Goal: Communication & Community: Answer question/provide support

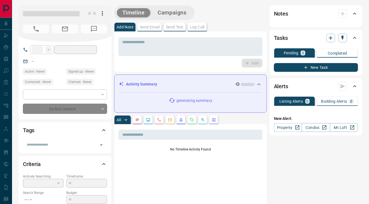
type input "**"
type input "**********"
type input "*"
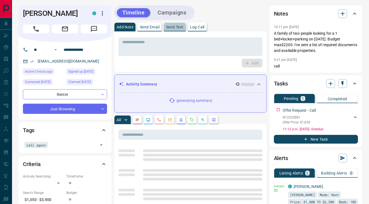
click at [179, 25] on p "Send Text" at bounding box center [174, 27] width 17 height 4
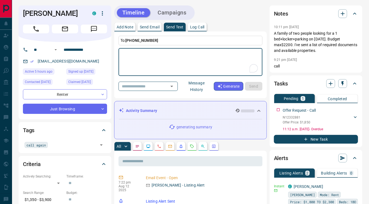
click at [204, 86] on button "Message History" at bounding box center [197, 86] width 34 height 15
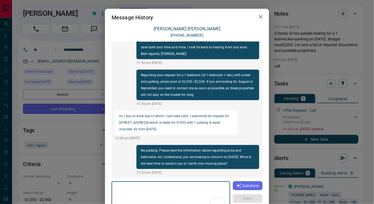
scroll to position [90, 0]
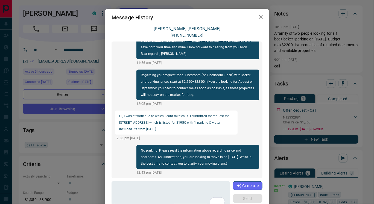
click at [255, 22] on div "Message History" at bounding box center [187, 17] width 164 height 17
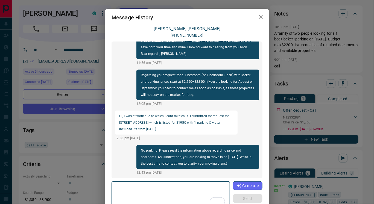
click at [116, 187] on textarea "To enrich screen reader interactions, please activate Accessibility in Grammarl…" at bounding box center [170, 195] width 111 height 23
click at [134, 186] on textarea "**********" at bounding box center [170, 195] width 111 height 23
type textarea "**********"
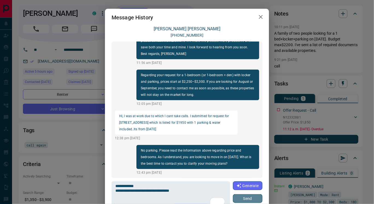
click at [242, 198] on button "Send" at bounding box center [248, 198] width 30 height 9
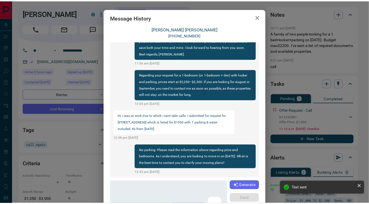
scroll to position [111, 0]
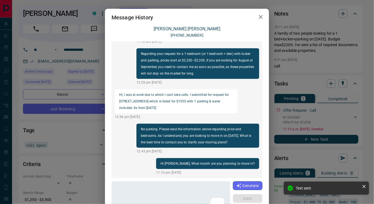
click at [259, 18] on icon "button" at bounding box center [261, 17] width 4 height 4
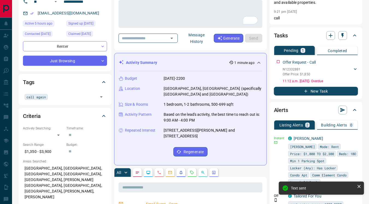
scroll to position [52, 0]
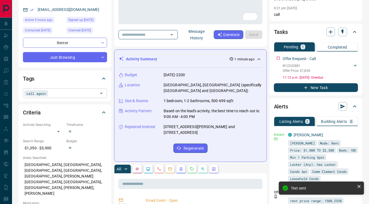
click at [52, 94] on input "text" at bounding box center [72, 93] width 47 height 6
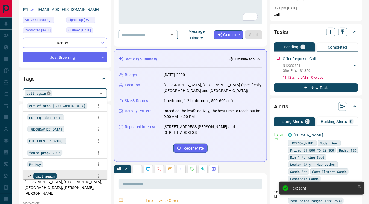
scroll to position [2, 0]
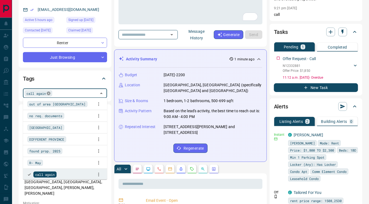
click at [47, 93] on icon at bounding box center [48, 93] width 4 height 4
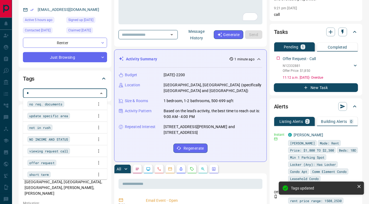
scroll to position [0, 0]
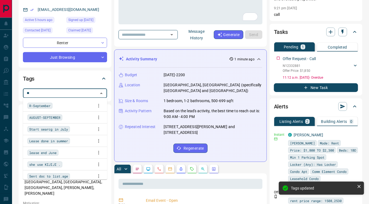
type input "***"
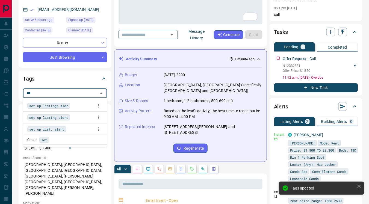
click at [53, 103] on span "set up listings Aler" at bounding box center [48, 105] width 39 height 5
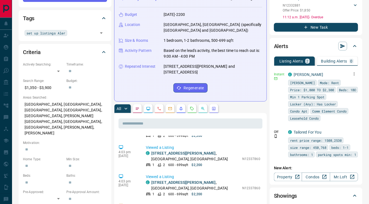
scroll to position [111, 0]
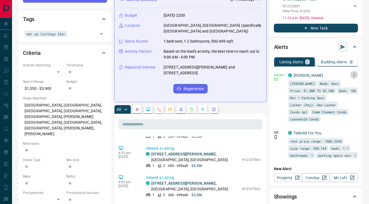
click at [354, 74] on icon "button" at bounding box center [354, 74] width 1 height 3
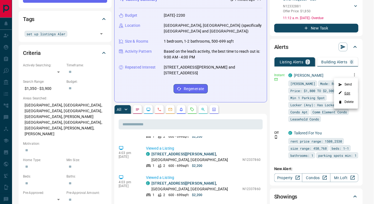
click at [347, 94] on link "Edit" at bounding box center [344, 93] width 12 height 5
click at [275, 107] on div at bounding box center [187, 102] width 374 height 204
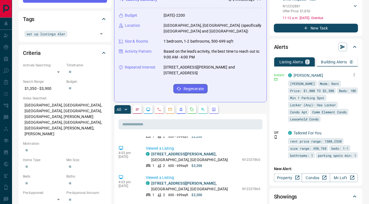
click at [354, 74] on icon "button" at bounding box center [354, 74] width 1 height 3
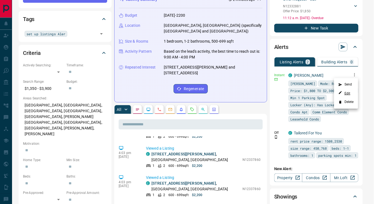
click at [350, 93] on link "Edit" at bounding box center [344, 93] width 12 height 5
click at [182, 145] on div at bounding box center [187, 102] width 374 height 204
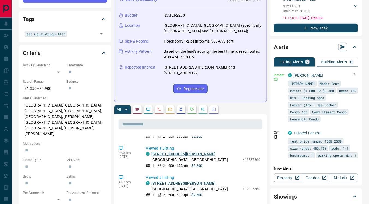
click at [186, 152] on link "[STREET_ADDRESS][PERSON_NAME]" at bounding box center [183, 154] width 64 height 4
